Goal: Check status: Check status

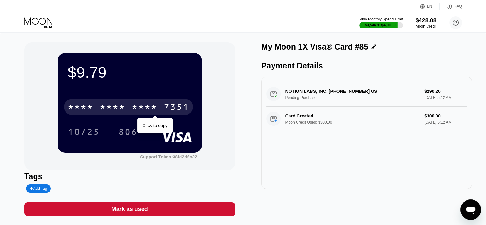
click at [133, 110] on div "* * * *" at bounding box center [145, 108] width 26 height 10
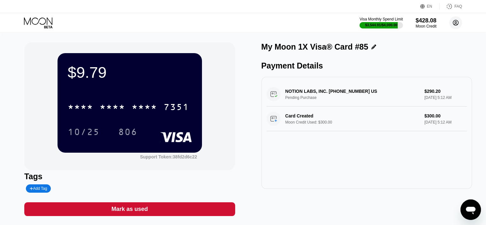
click at [453, 19] on circle at bounding box center [455, 22] width 13 height 13
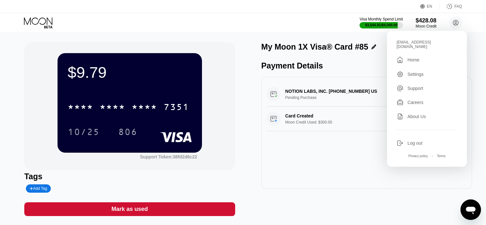
drag, startPoint x: 418, startPoint y: 55, endPoint x: 470, endPoint y: 71, distance: 54.4
click at [418, 57] on div "Home" at bounding box center [413, 59] width 12 height 5
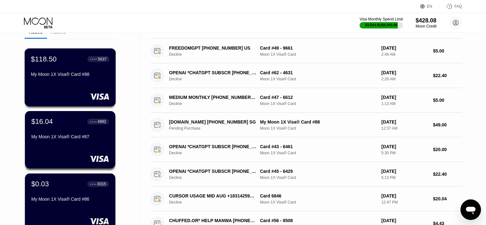
scroll to position [64, 0]
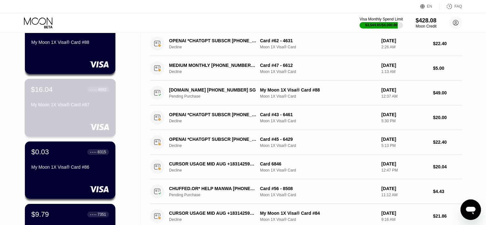
drag, startPoint x: 65, startPoint y: 98, endPoint x: 109, endPoint y: 106, distance: 45.1
click at [65, 98] on div "$16.04 ● ● ● ● 4992 My Moon 1X Visa® Card #87" at bounding box center [70, 97] width 78 height 25
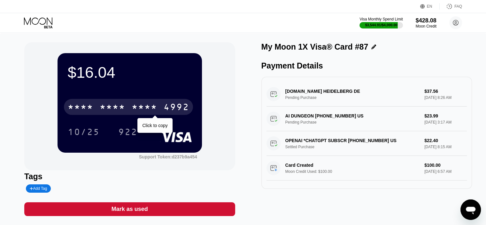
click at [121, 105] on div "* * * *" at bounding box center [113, 108] width 26 height 10
